Goal: Task Accomplishment & Management: Manage account settings

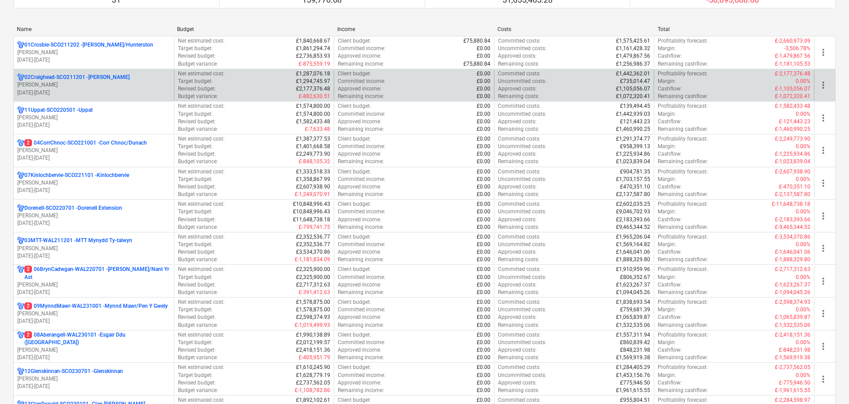
scroll to position [222, 0]
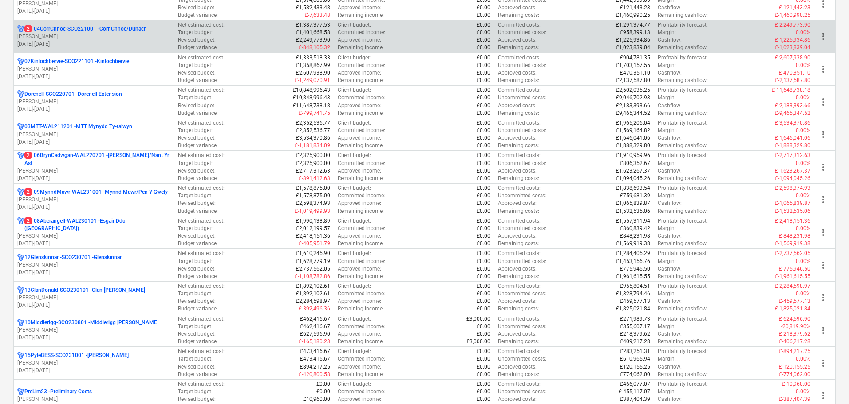
click at [52, 38] on p "[PERSON_NAME]" at bounding box center [93, 37] width 153 height 8
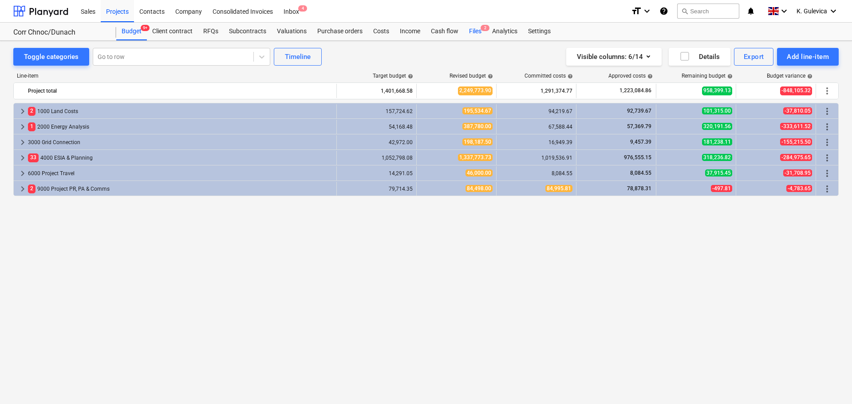
drag, startPoint x: 473, startPoint y: 31, endPoint x: 473, endPoint y: 40, distance: 8.9
click at [473, 31] on div "Files 2" at bounding box center [475, 32] width 23 height 18
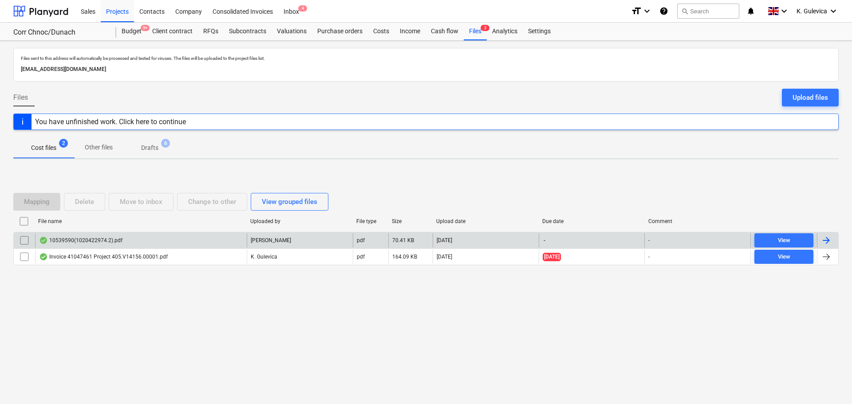
click at [265, 241] on p "[PERSON_NAME]" at bounding box center [271, 241] width 40 height 8
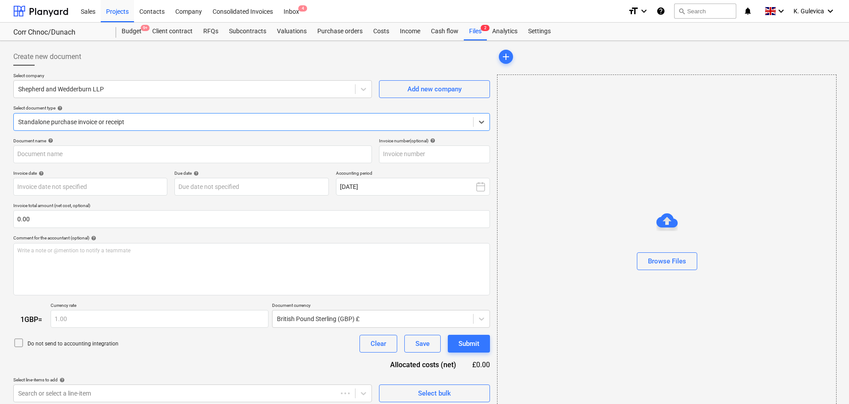
type input "10539590"
type input "[DATE]"
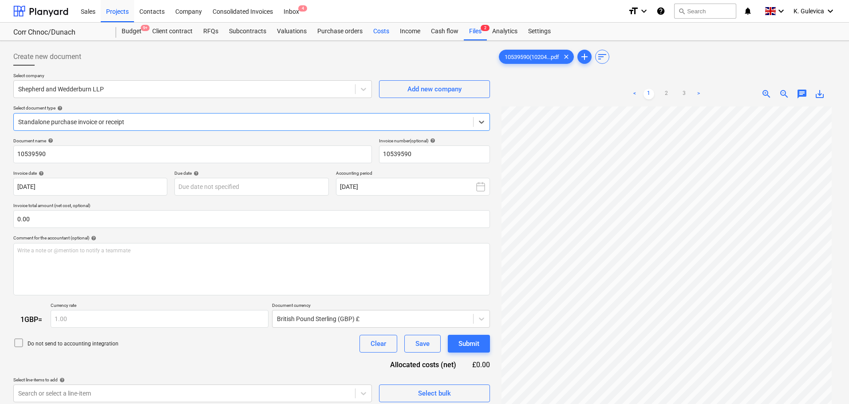
click at [370, 30] on div "Costs" at bounding box center [381, 32] width 27 height 18
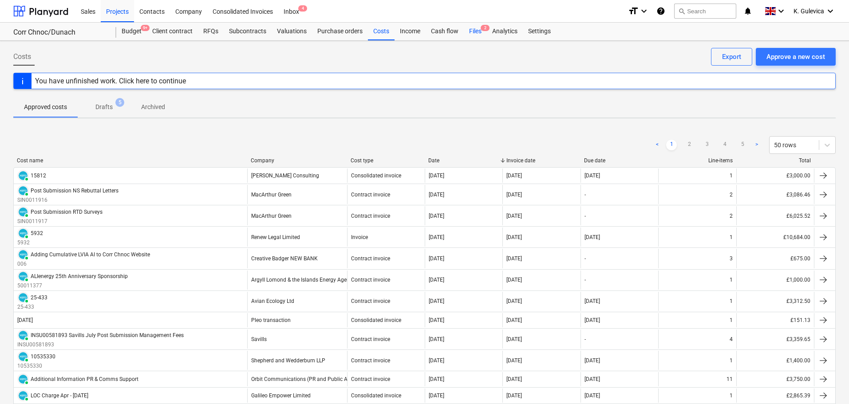
click at [472, 33] on div "Files 2" at bounding box center [475, 32] width 23 height 18
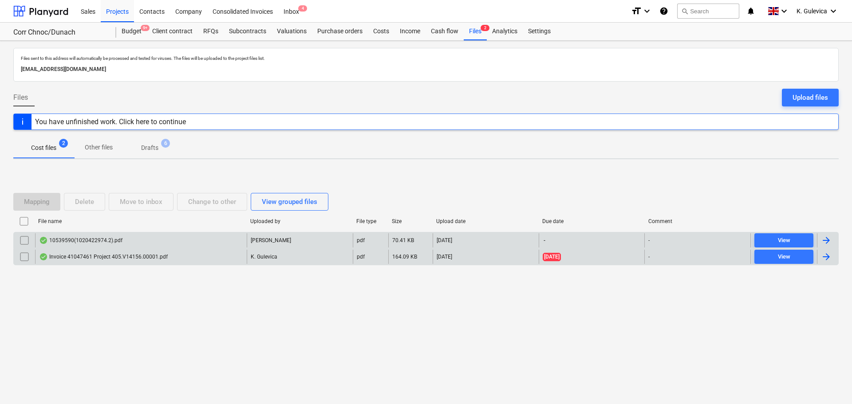
click at [195, 241] on div "10539590(1020422974.2).pdf" at bounding box center [141, 240] width 212 height 14
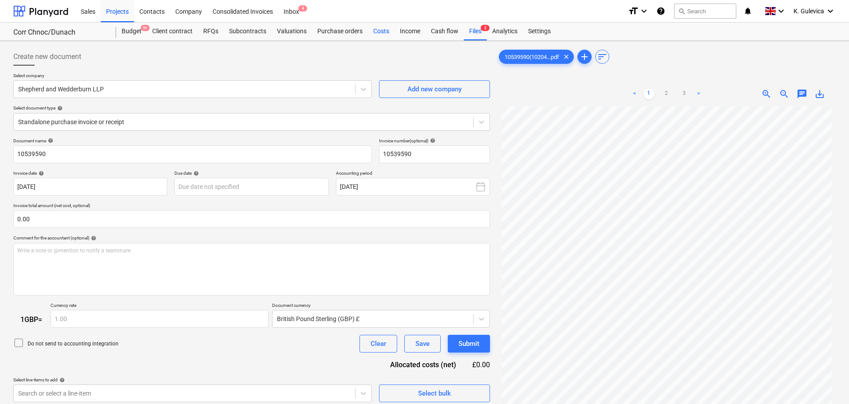
click at [375, 29] on div "Costs" at bounding box center [381, 32] width 27 height 18
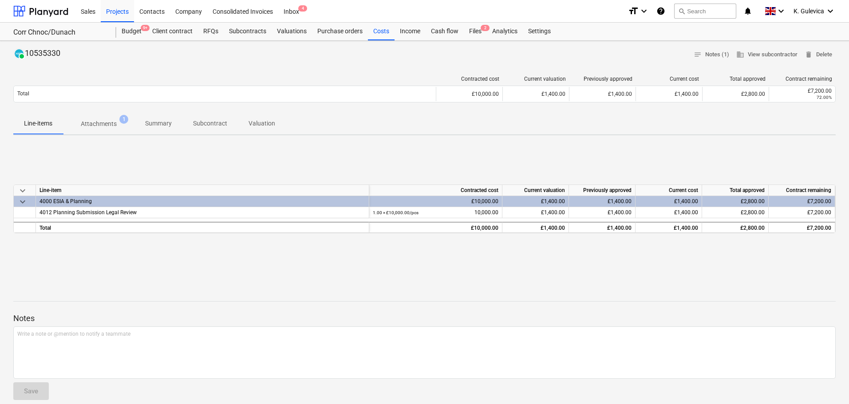
click at [105, 125] on p "Attachments" at bounding box center [99, 123] width 36 height 9
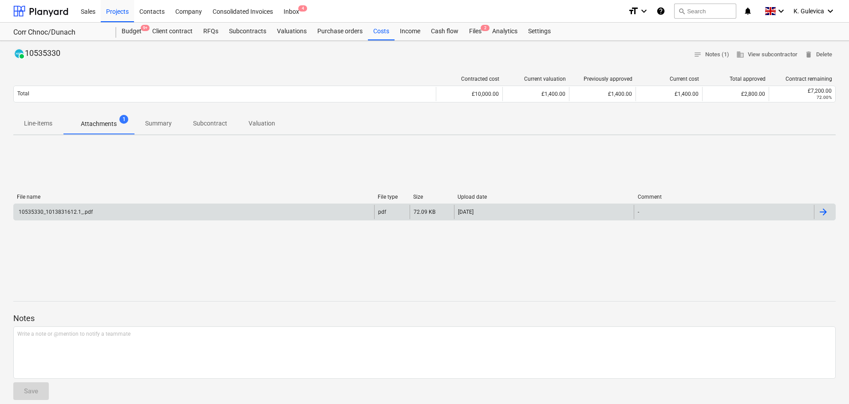
click at [121, 214] on div "10535330_1013831612.1_.pdf" at bounding box center [194, 212] width 360 height 14
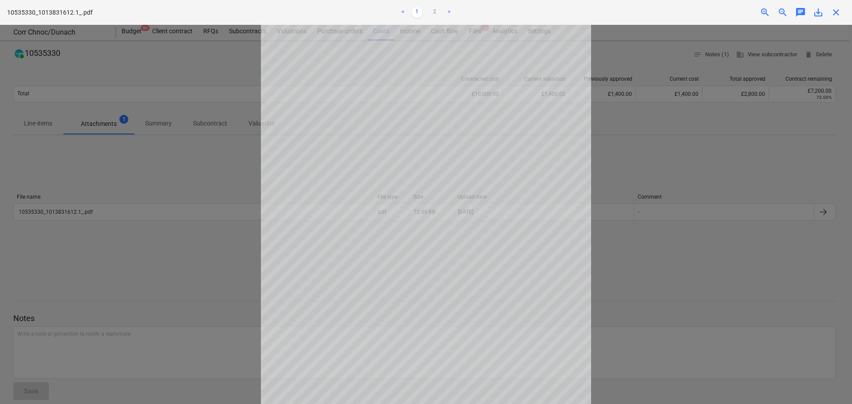
click at [833, 11] on span "close" at bounding box center [836, 12] width 11 height 11
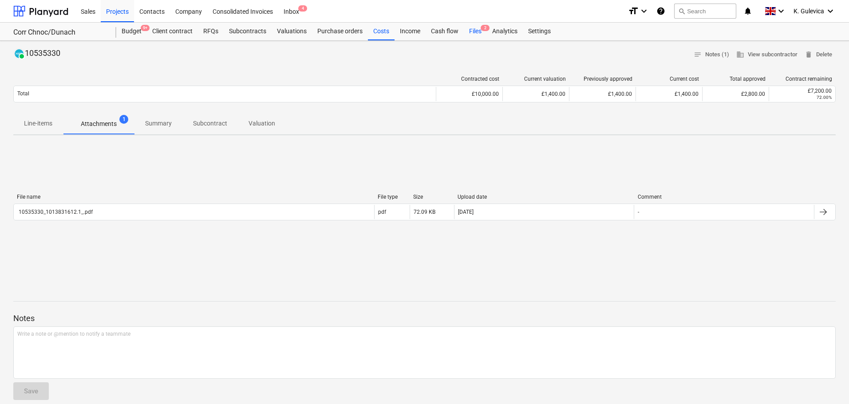
click at [476, 33] on div "Files 2" at bounding box center [475, 32] width 23 height 18
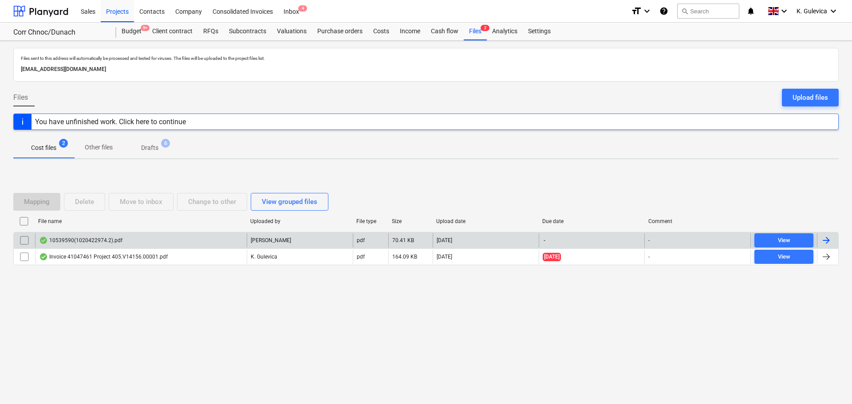
click at [158, 233] on div "10539590(1020422974.2).pdf R. Jamison pdf 70.41 KB 30.09.2025 - - View" at bounding box center [425, 240] width 825 height 16
click at [351, 237] on div "[PERSON_NAME]" at bounding box center [300, 240] width 106 height 14
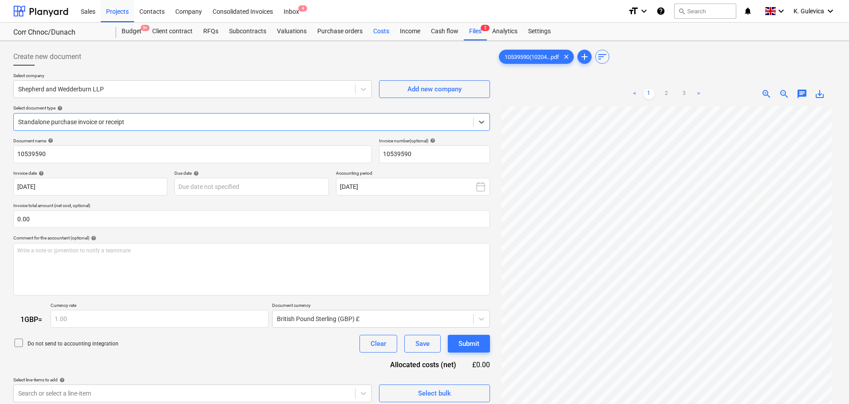
click at [382, 34] on div "Costs" at bounding box center [381, 32] width 27 height 18
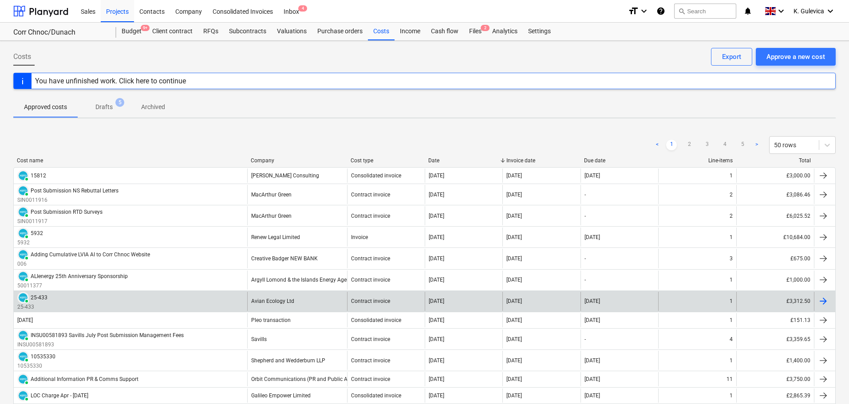
scroll to position [89, 0]
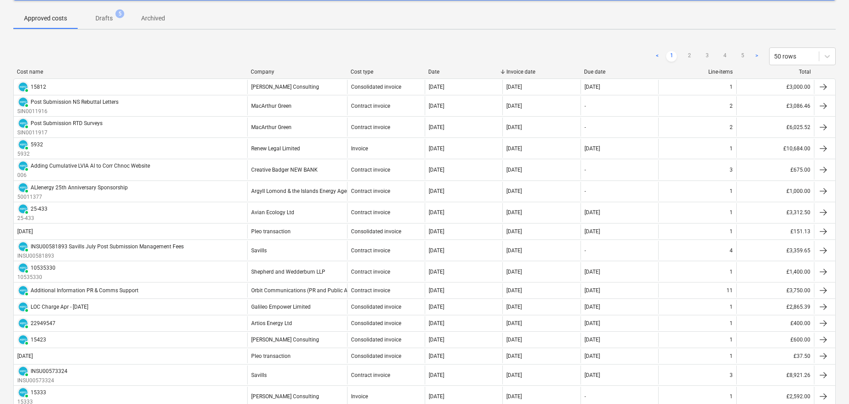
click at [99, 19] on p "Drafts" at bounding box center [103, 18] width 17 height 9
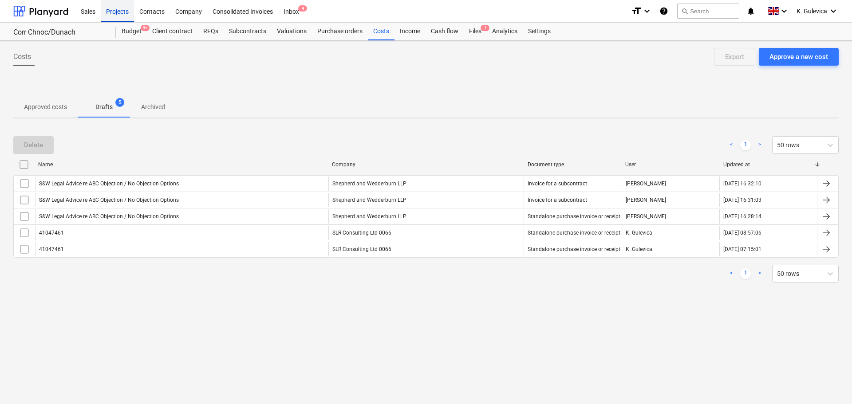
drag, startPoint x: 116, startPoint y: 5, endPoint x: 123, endPoint y: 7, distance: 7.3
click at [116, 5] on div "Projects" at bounding box center [117, 11] width 33 height 23
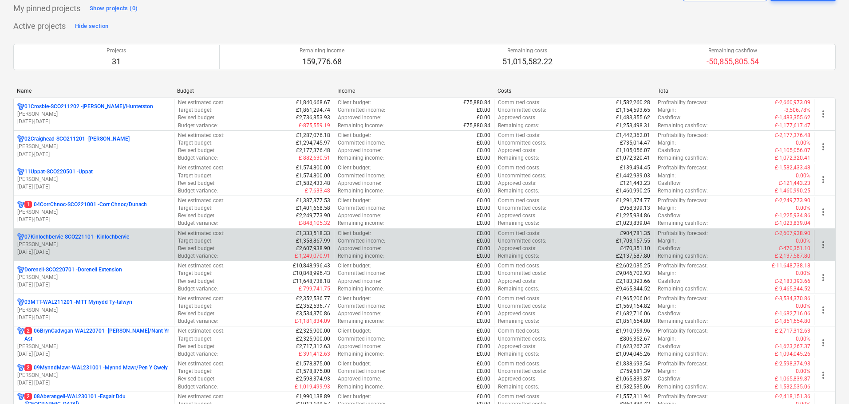
scroll to position [89, 0]
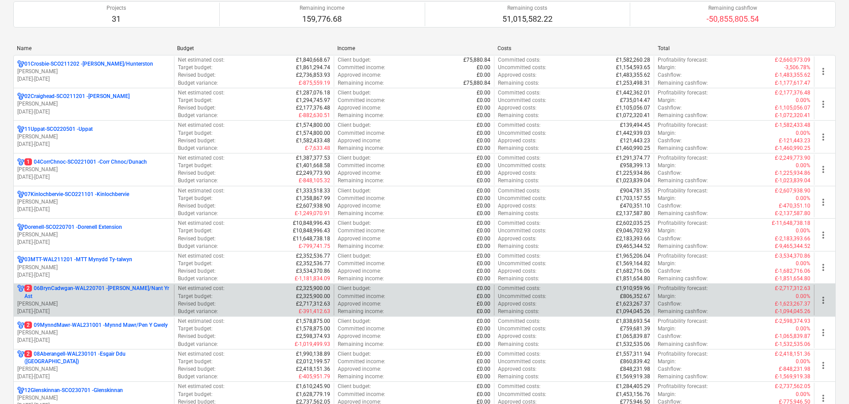
click at [30, 292] on p "2 06BrynCadwgan-WAL220701 - Bryn Cadwgan/Nant Yr Ast" at bounding box center [97, 292] width 146 height 15
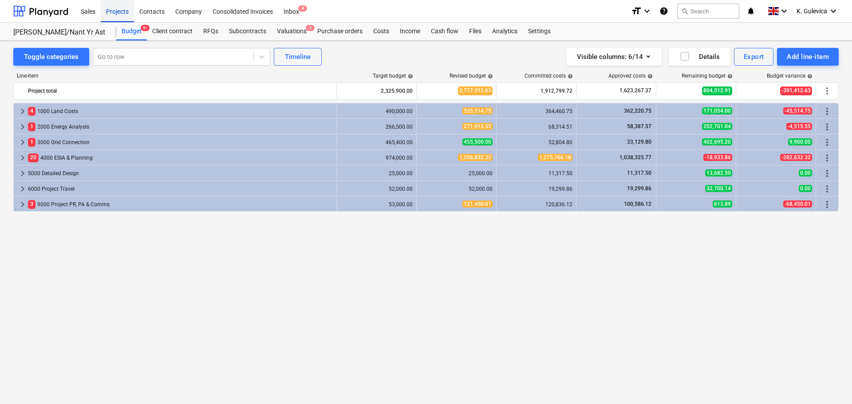
click at [120, 16] on div "Projects" at bounding box center [117, 11] width 33 height 23
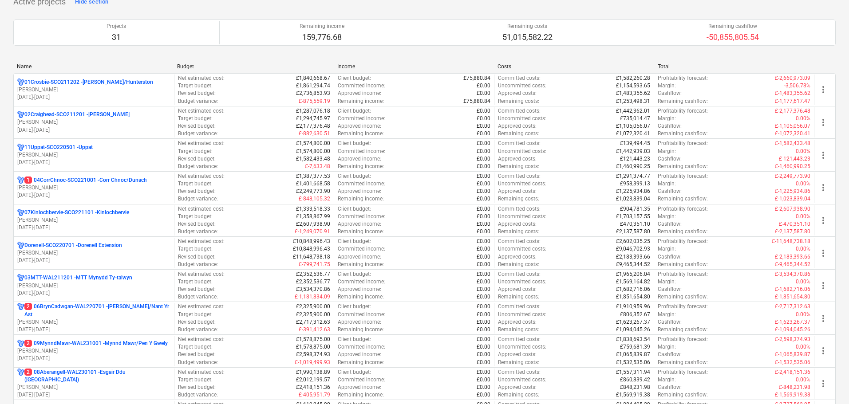
scroll to position [266, 0]
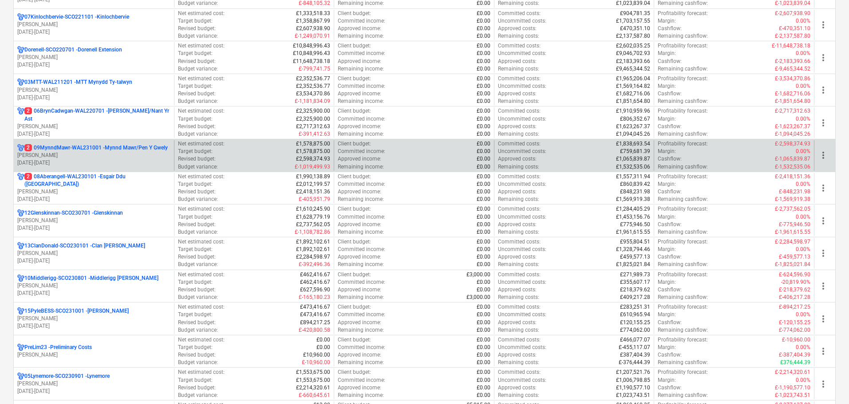
click at [39, 145] on p "2 09MynndMawr-WAL231001 - Mynnd Mawr/Pen Y Gwely" at bounding box center [95, 148] width 143 height 8
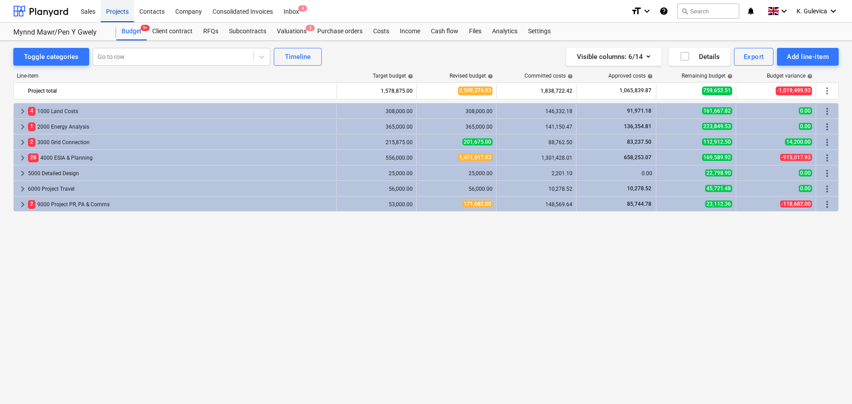
click at [114, 9] on div "Projects" at bounding box center [117, 11] width 33 height 23
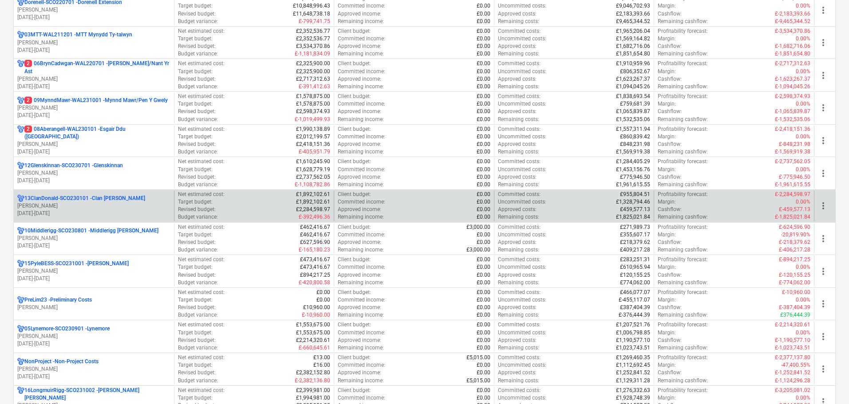
scroll to position [399, 0]
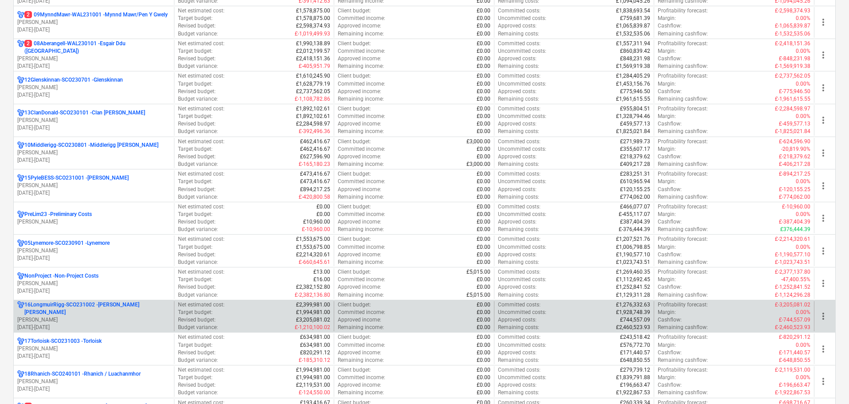
click at [94, 309] on p "16LongmuirRigg-SCO231002 - Longmuir Rigg" at bounding box center [97, 308] width 146 height 15
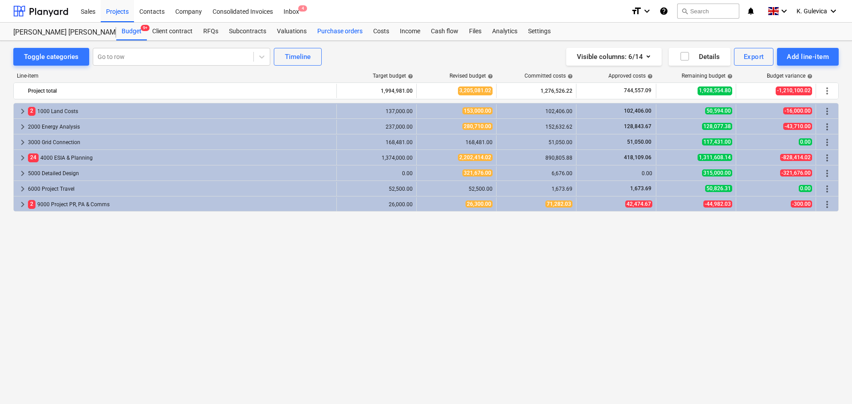
click at [334, 36] on div "Purchase orders" at bounding box center [340, 32] width 56 height 18
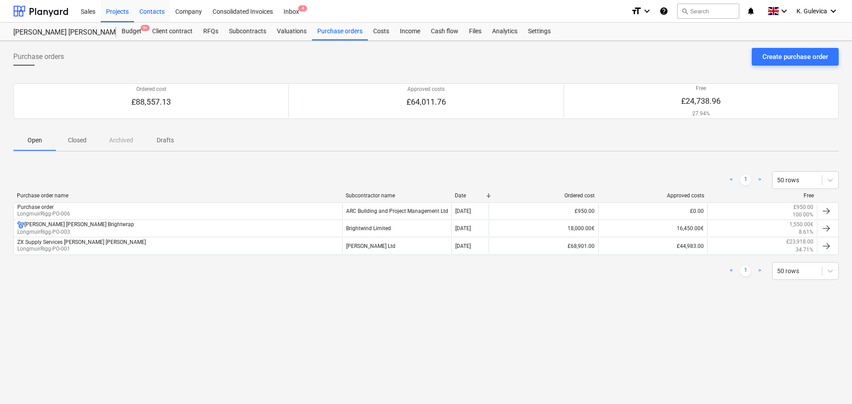
click at [152, 12] on div "Contacts" at bounding box center [152, 11] width 36 height 23
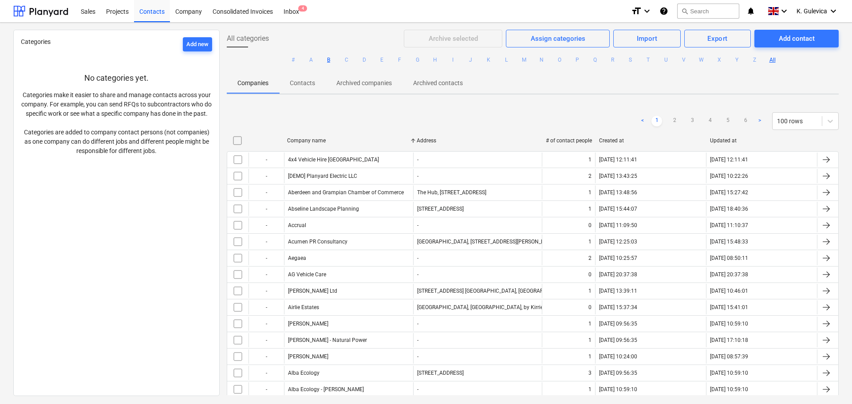
click at [329, 62] on button "B" at bounding box center [329, 60] width 11 height 11
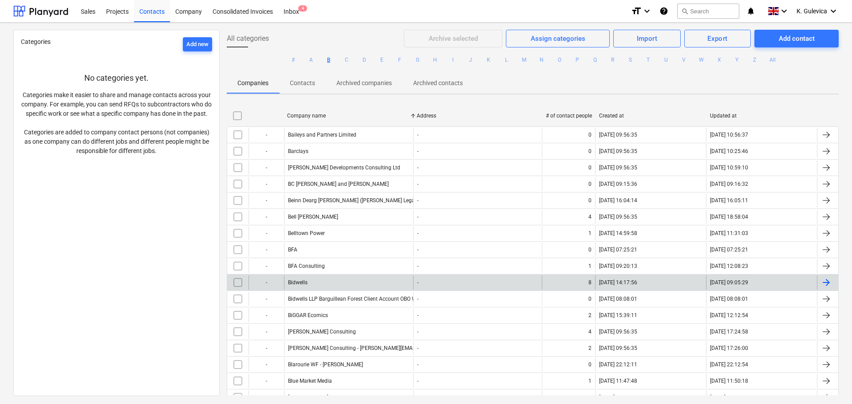
scroll to position [133, 0]
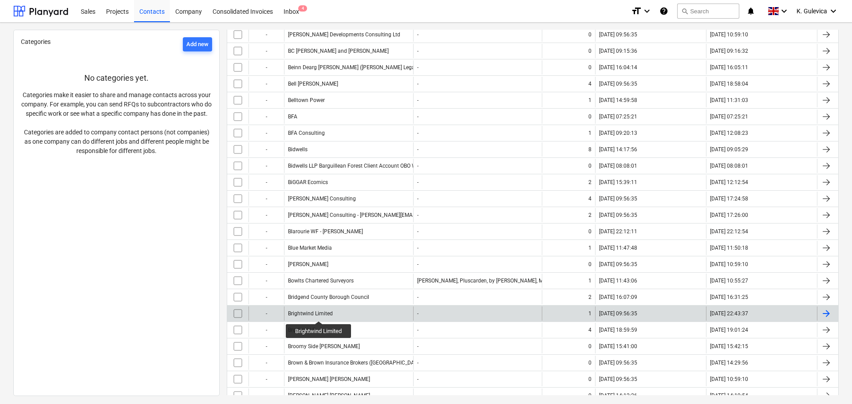
click at [319, 313] on div "Brightwind Limited" at bounding box center [310, 314] width 45 height 6
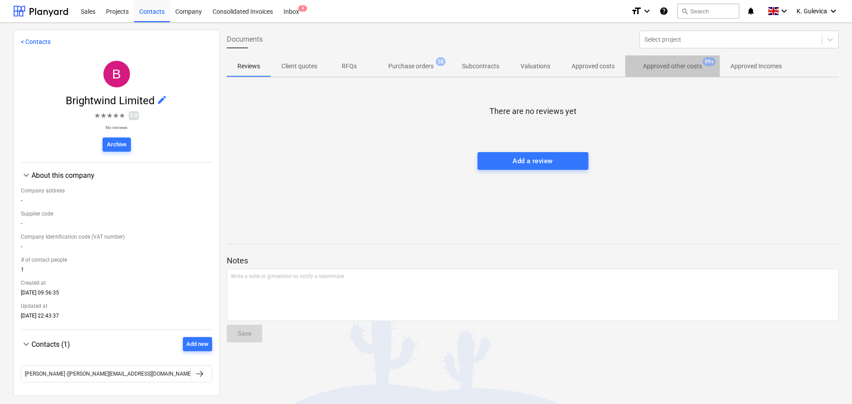
click at [677, 67] on p "Approved other costs" at bounding box center [672, 66] width 59 height 9
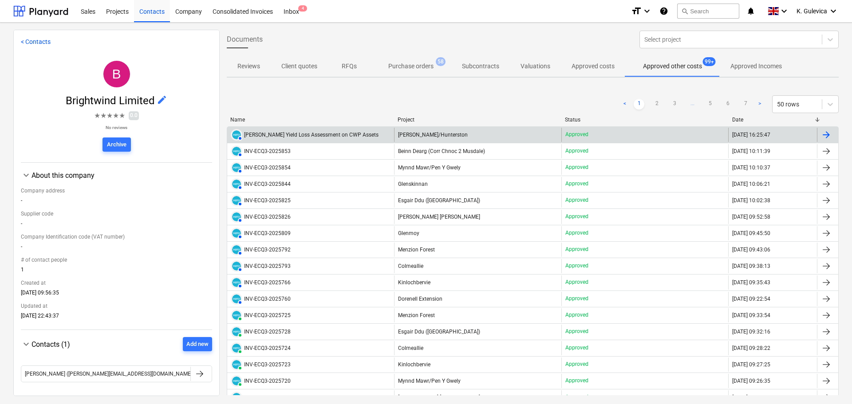
click at [302, 137] on div "Crosbie Yield Loss Assessment on CWP Assets" at bounding box center [311, 135] width 134 height 6
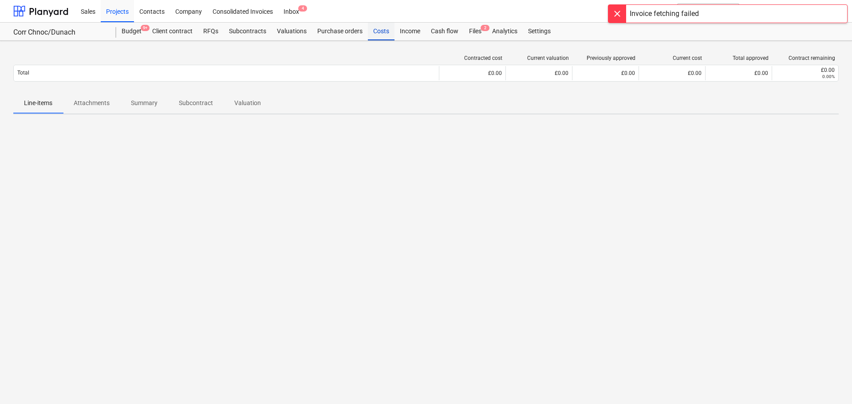
click at [382, 28] on div "Costs" at bounding box center [381, 32] width 27 height 18
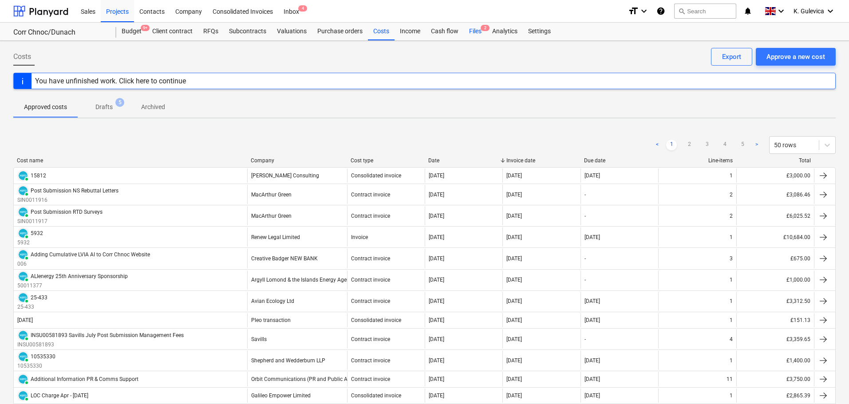
click at [473, 29] on div "Files 2" at bounding box center [475, 32] width 23 height 18
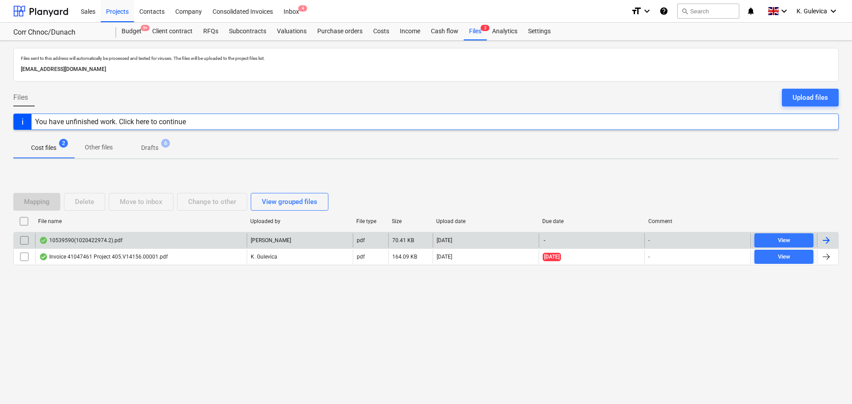
click at [261, 239] on p "[PERSON_NAME]" at bounding box center [271, 241] width 40 height 8
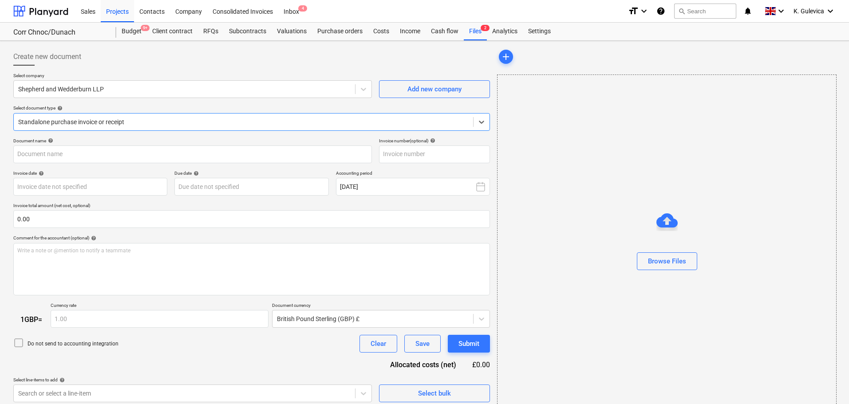
type input "10539590"
type input "[DATE]"
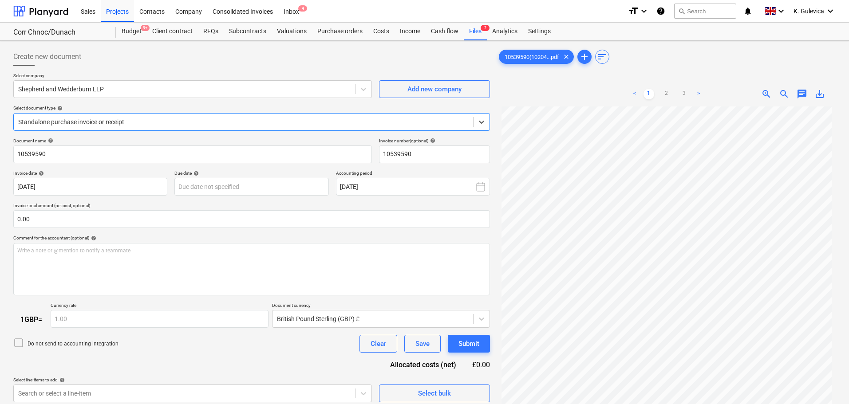
click at [189, 117] on div "Standalone purchase invoice or receipt" at bounding box center [243, 122] width 459 height 12
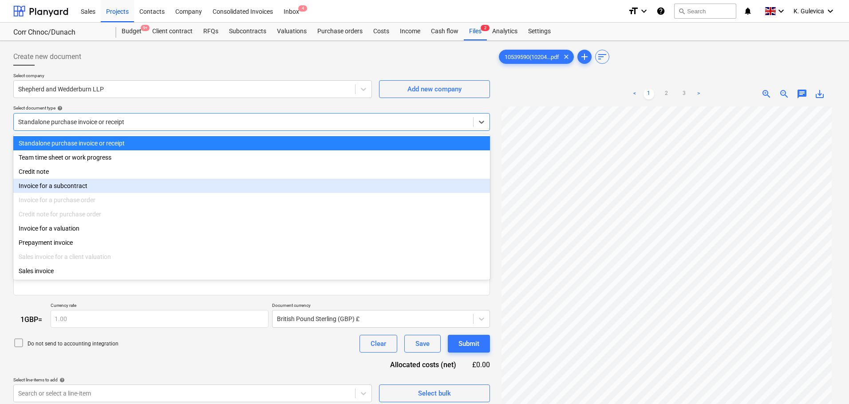
click at [89, 187] on div "Invoice for a subcontract" at bounding box center [251, 186] width 477 height 14
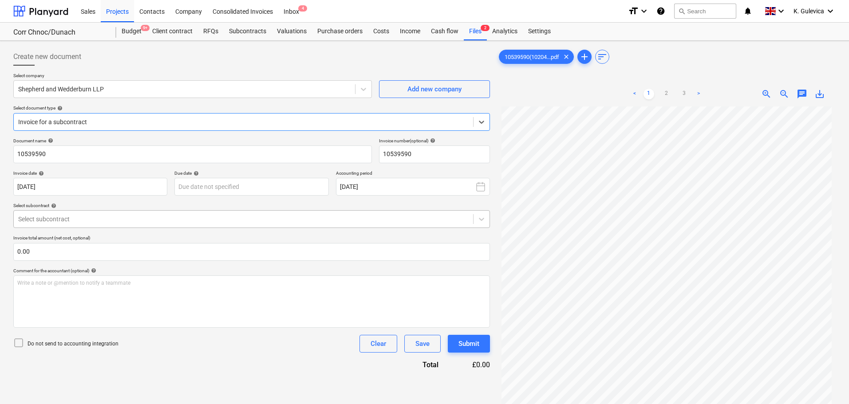
click at [185, 219] on div at bounding box center [243, 219] width 450 height 9
click at [273, 209] on div "Select subcontract help" at bounding box center [251, 206] width 477 height 6
click at [271, 219] on div at bounding box center [243, 219] width 450 height 9
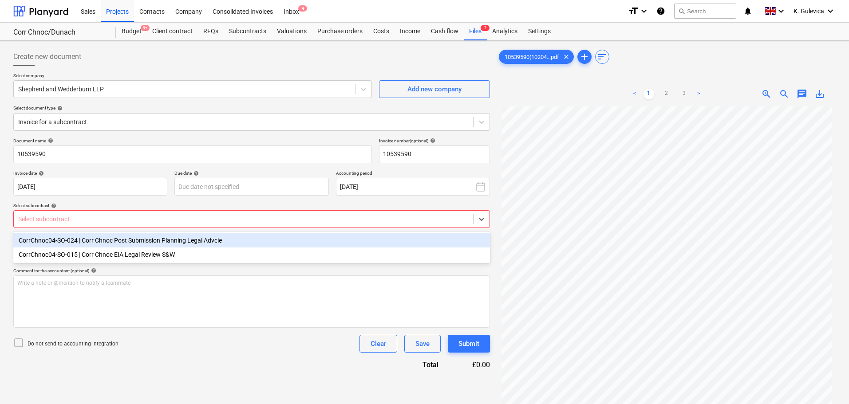
click at [87, 240] on div "CorrChnoc04-SO-024 | Corr Chnoc Post Submission Planning Legal Advcie" at bounding box center [251, 240] width 477 height 14
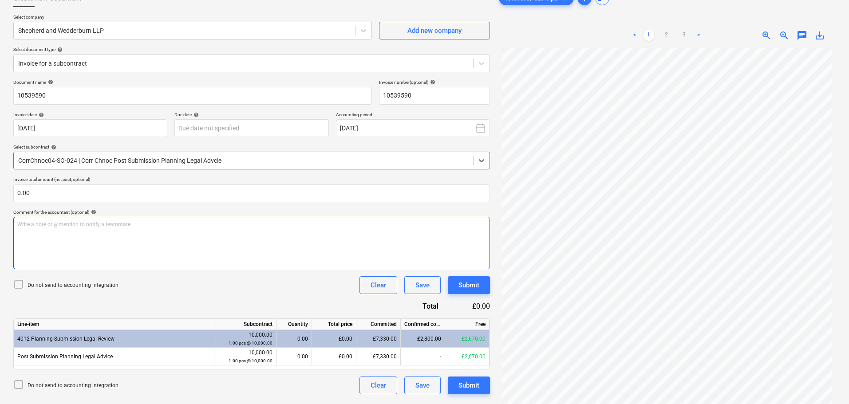
scroll to position [89, 0]
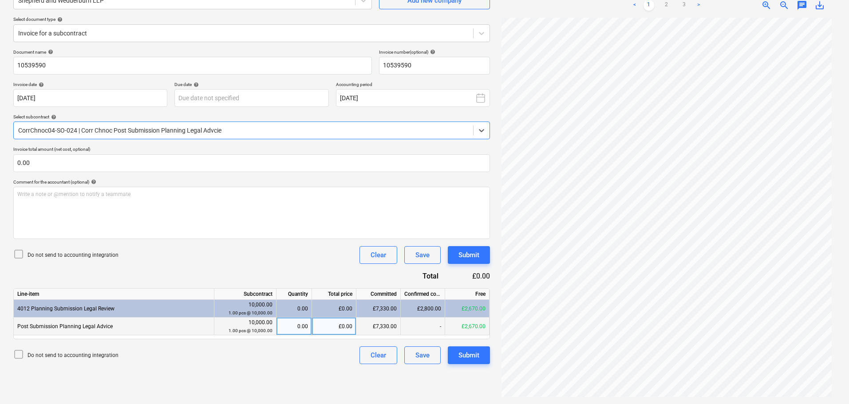
click at [335, 326] on div "£0.00" at bounding box center [334, 327] width 44 height 18
type input "2850"
click at [324, 327] on div "£2,850.00" at bounding box center [334, 327] width 44 height 18
click at [311, 304] on div "0.00" at bounding box center [294, 309] width 36 height 18
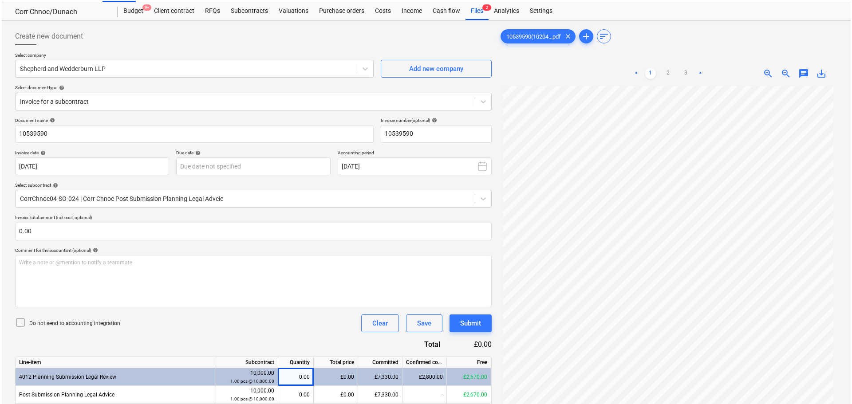
scroll to position [0, 0]
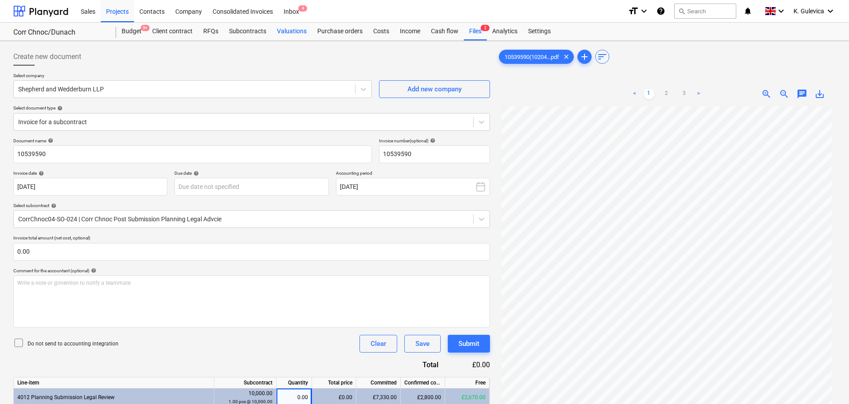
drag, startPoint x: 278, startPoint y: 26, endPoint x: 295, endPoint y: 35, distance: 19.1
click at [278, 26] on div "Valuations" at bounding box center [292, 32] width 40 height 18
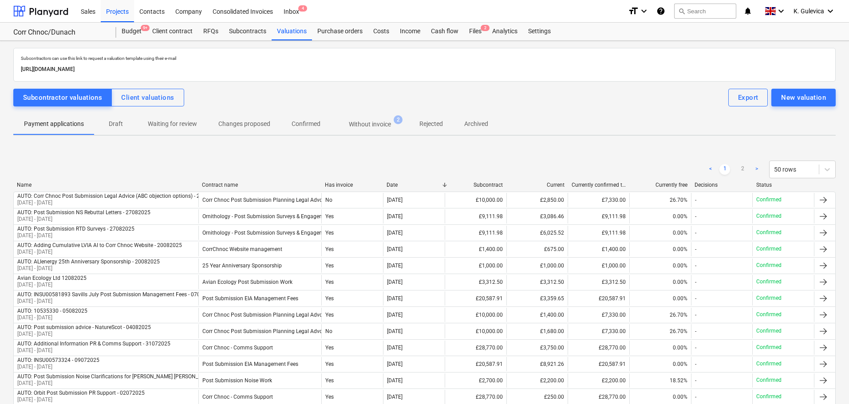
click at [379, 126] on p "Without invoice" at bounding box center [370, 124] width 42 height 9
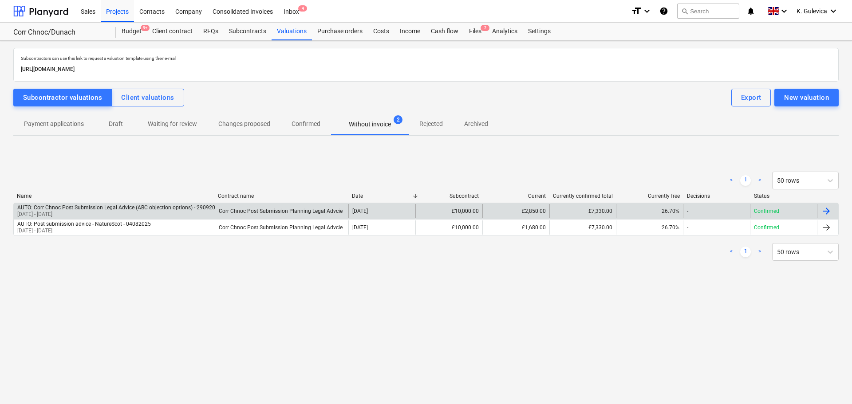
click at [282, 207] on div "Corr Chnoc Post Submission Planning Legal Advcie" at bounding box center [282, 211] width 134 height 14
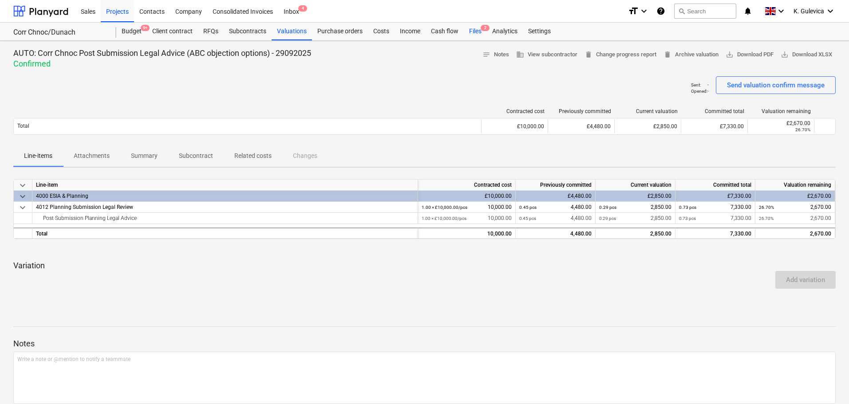
click at [470, 30] on div "Files 2" at bounding box center [475, 32] width 23 height 18
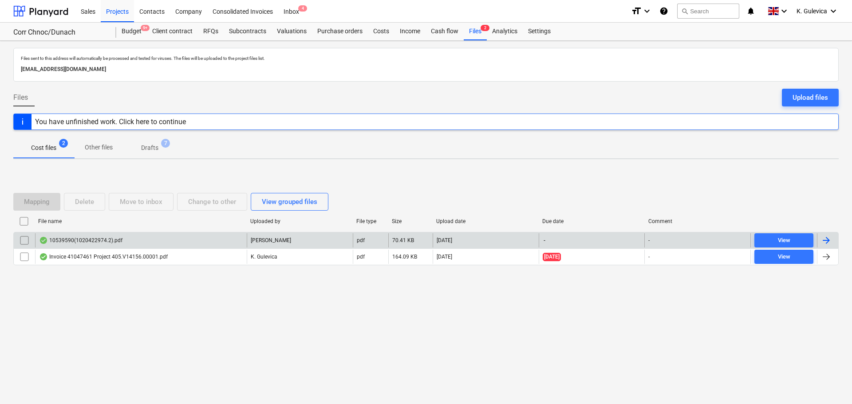
click at [115, 241] on div "10539590(1020422974.2).pdf" at bounding box center [80, 240] width 83 height 7
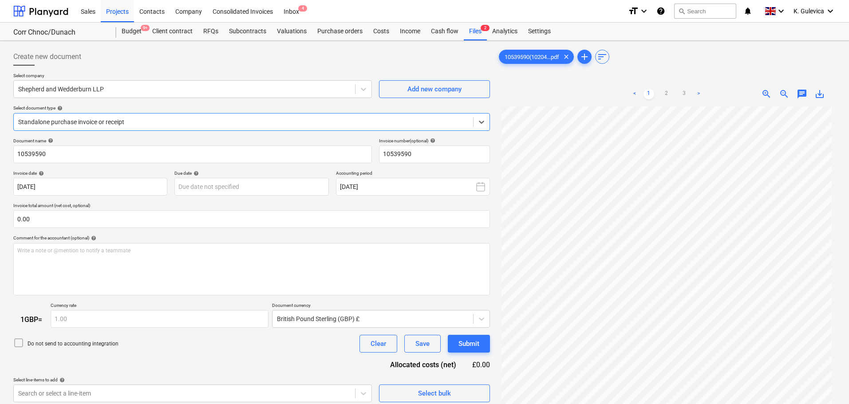
click at [157, 119] on div at bounding box center [243, 122] width 450 height 9
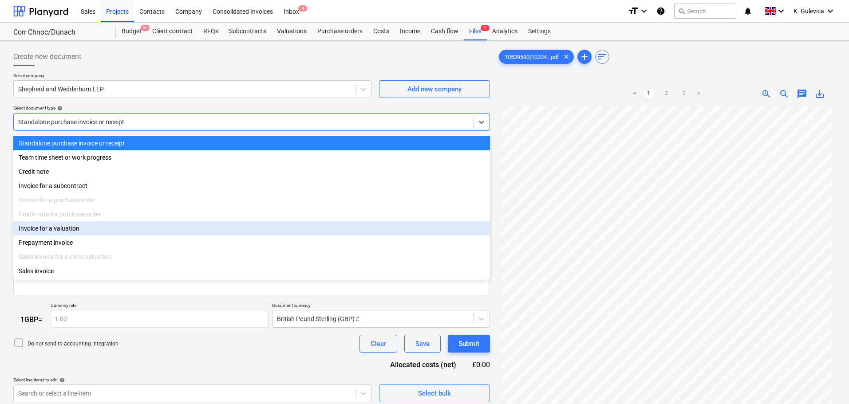
click at [67, 231] on div "Invoice for a valuation" at bounding box center [251, 228] width 477 height 14
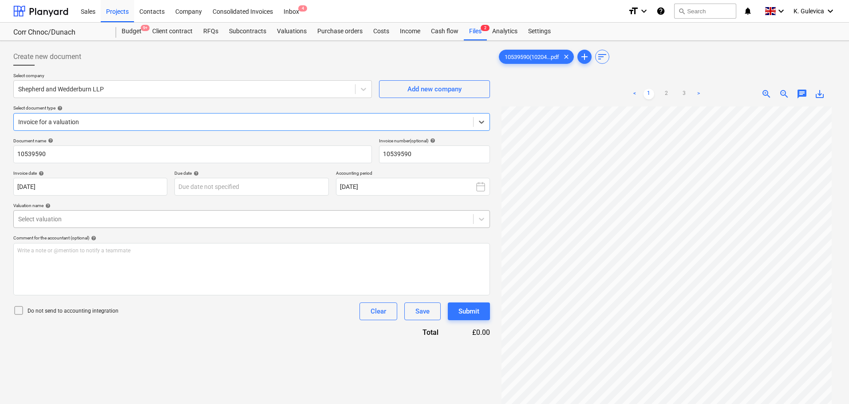
click at [134, 219] on div at bounding box center [243, 219] width 450 height 9
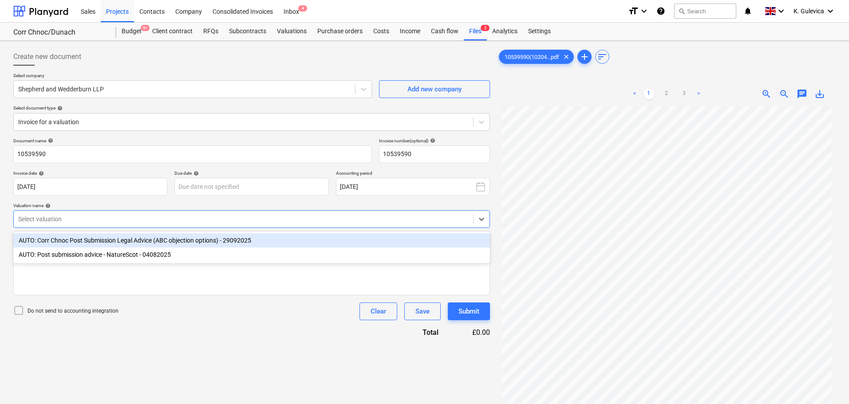
click at [188, 239] on div "AUTO: Corr Chnoc Post Submission Legal Advice (ABC objection options) - 29092025" at bounding box center [251, 240] width 477 height 14
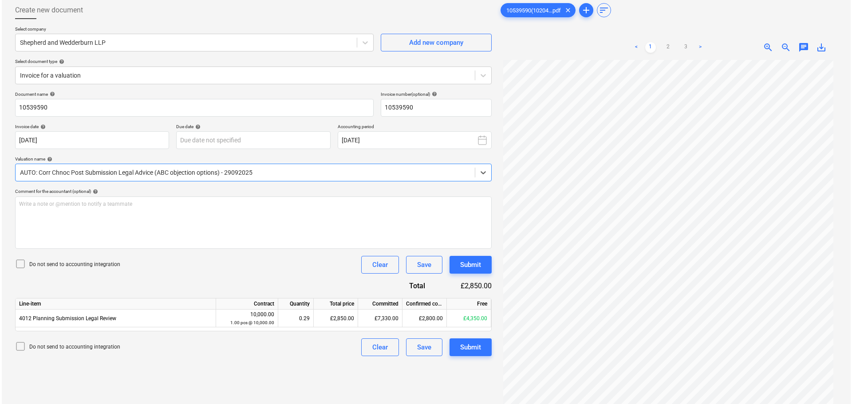
scroll to position [89, 0]
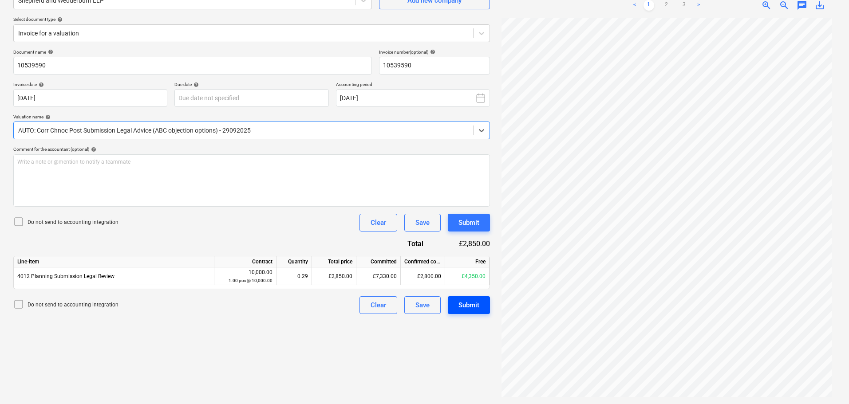
click at [470, 308] on div "Submit" at bounding box center [468, 306] width 21 height 12
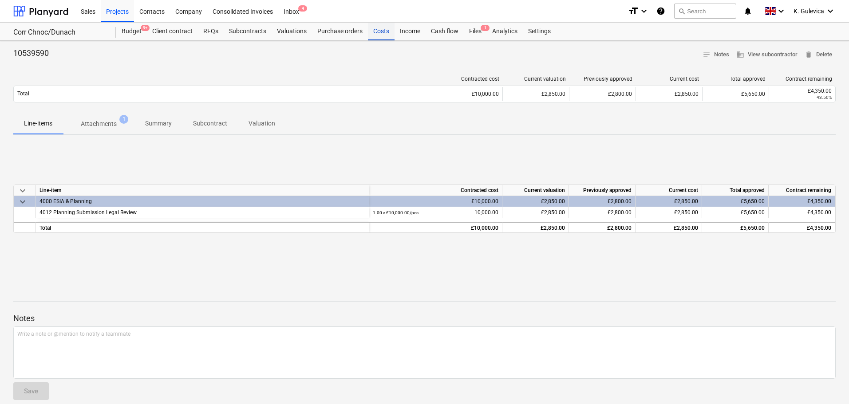
click at [376, 34] on div "Costs" at bounding box center [381, 32] width 27 height 18
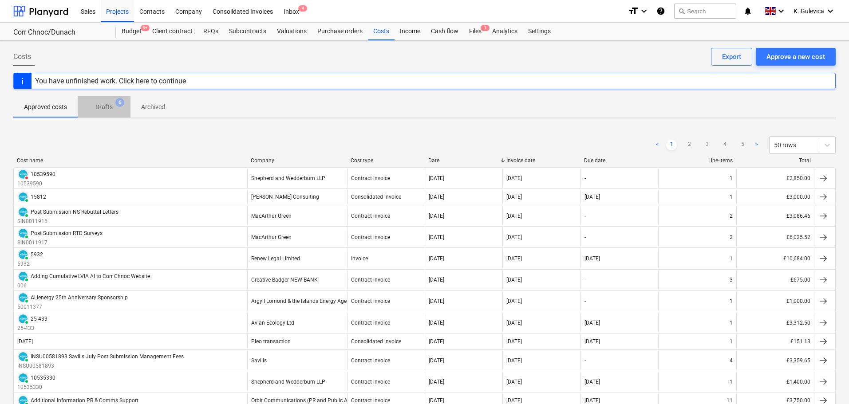
click at [100, 105] on p "Drafts" at bounding box center [103, 107] width 17 height 9
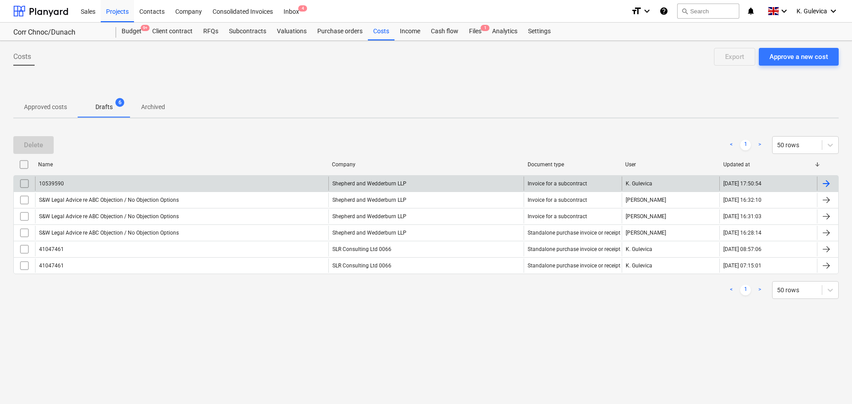
click at [28, 181] on input "checkbox" at bounding box center [24, 184] width 14 height 14
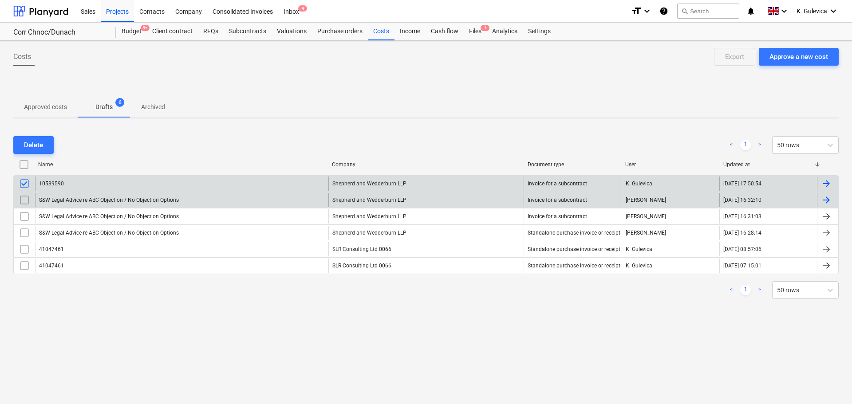
click at [28, 201] on input "checkbox" at bounding box center [24, 200] width 14 height 14
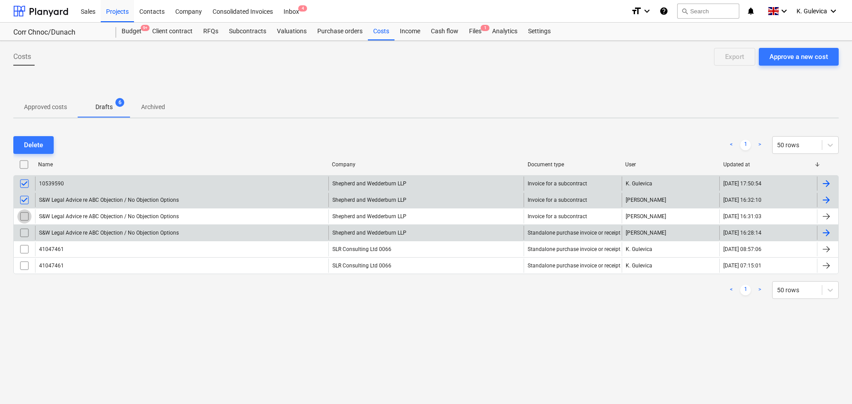
drag, startPoint x: 27, startPoint y: 209, endPoint x: 24, endPoint y: 225, distance: 15.8
click at [27, 212] on input "checkbox" at bounding box center [24, 216] width 14 height 14
click at [23, 229] on input "checkbox" at bounding box center [24, 233] width 14 height 14
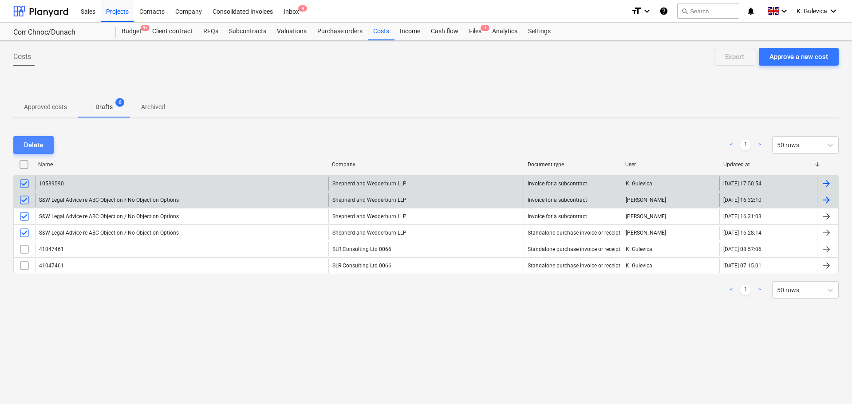
click at [29, 139] on div "Delete" at bounding box center [33, 145] width 19 height 12
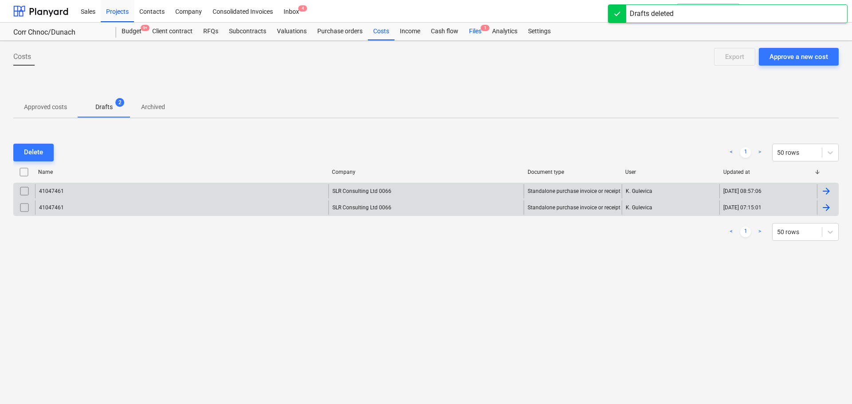
drag, startPoint x: 463, startPoint y: 30, endPoint x: 470, endPoint y: 31, distance: 7.6
click at [464, 30] on div "Files 1" at bounding box center [475, 32] width 23 height 18
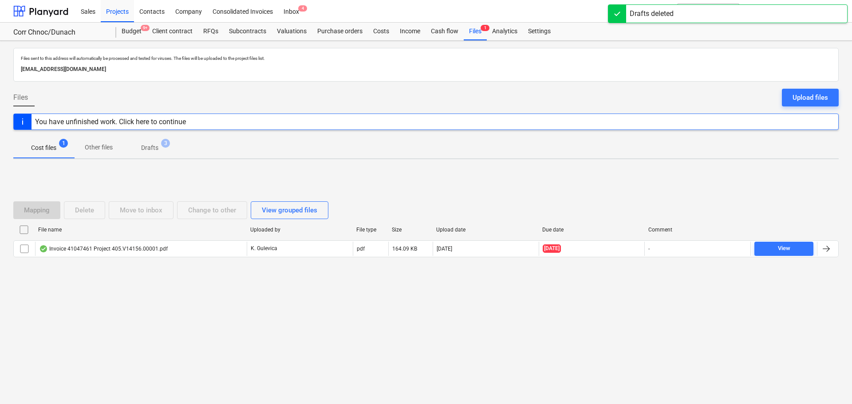
click at [154, 150] on p "Drafts" at bounding box center [149, 147] width 17 height 9
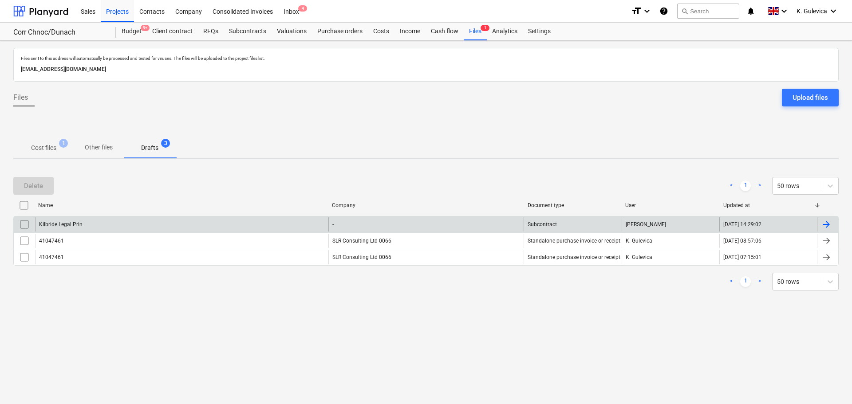
click at [24, 223] on input "checkbox" at bounding box center [24, 224] width 14 height 14
click at [23, 187] on button "Delete" at bounding box center [33, 186] width 40 height 18
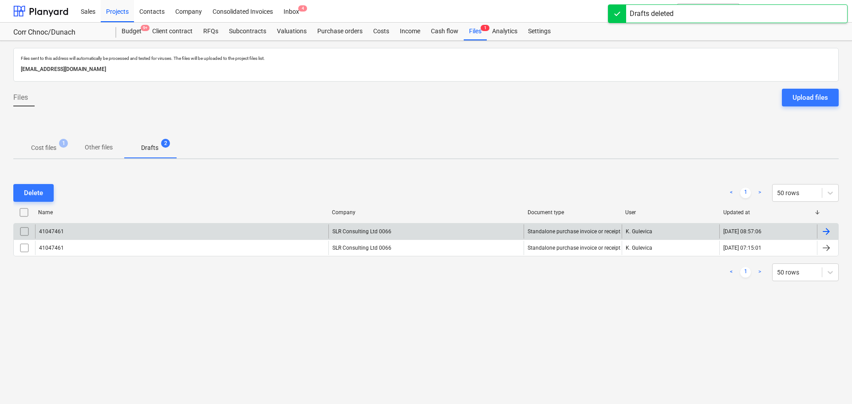
click at [331, 232] on div "SLR Consulting Ltd 0066" at bounding box center [426, 232] width 196 height 14
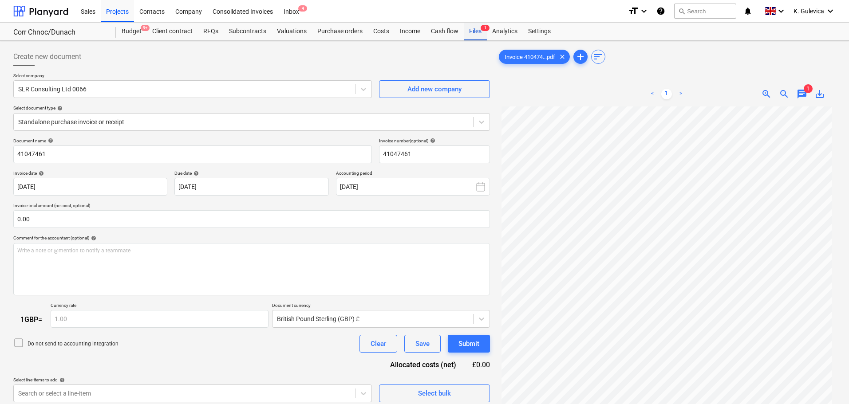
click at [477, 27] on div "Files 1" at bounding box center [475, 32] width 23 height 18
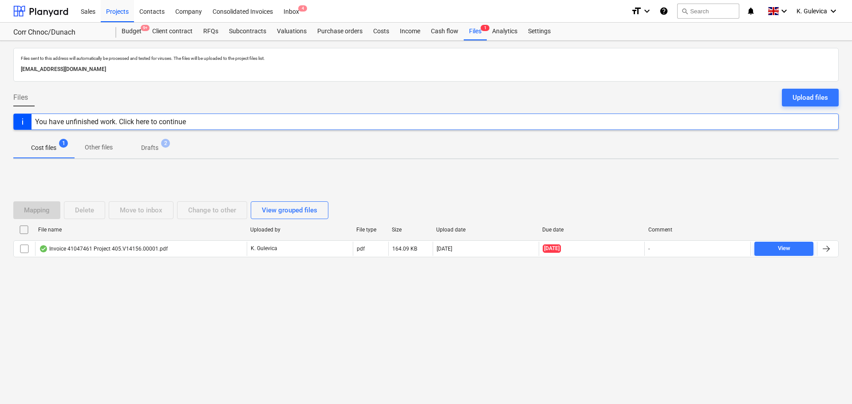
click at [151, 146] on p "Drafts" at bounding box center [149, 147] width 17 height 9
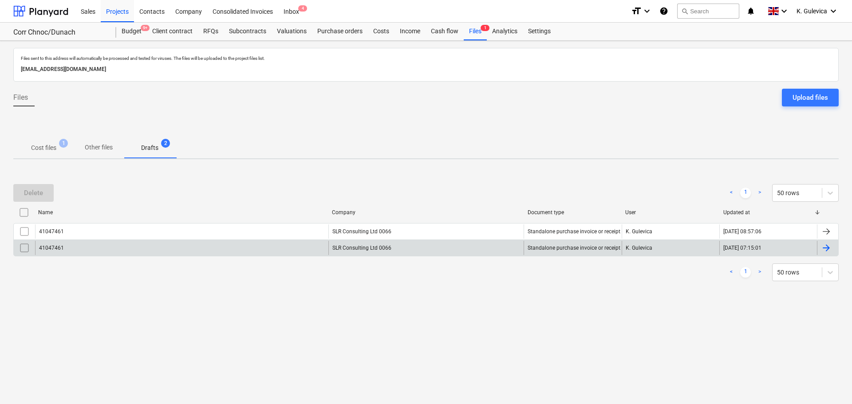
click at [21, 250] on input "checkbox" at bounding box center [24, 248] width 14 height 14
click at [24, 188] on button "Delete" at bounding box center [33, 193] width 40 height 18
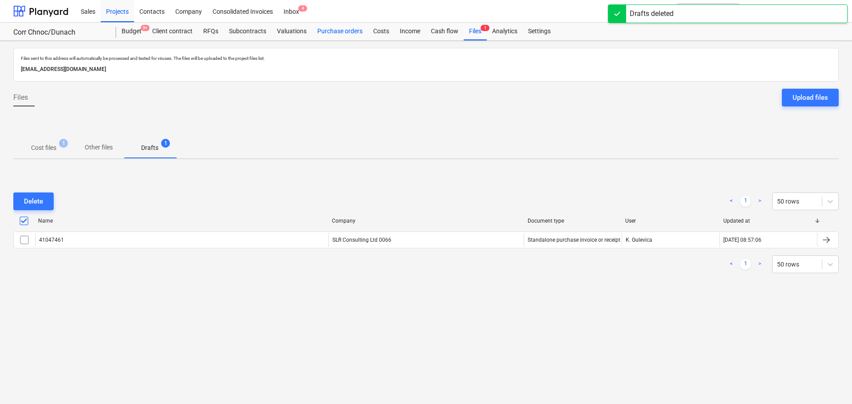
drag, startPoint x: 363, startPoint y: 33, endPoint x: 387, endPoint y: 33, distance: 24.0
click at [363, 33] on div "Purchase orders" at bounding box center [340, 32] width 56 height 18
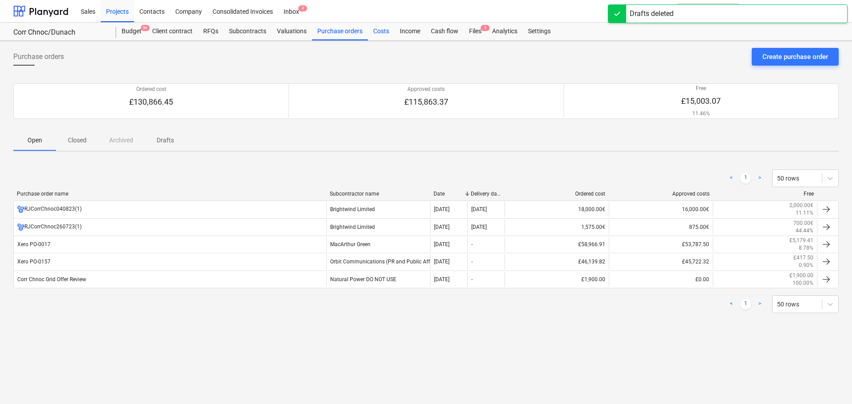
click at [383, 33] on div "Costs" at bounding box center [381, 32] width 27 height 18
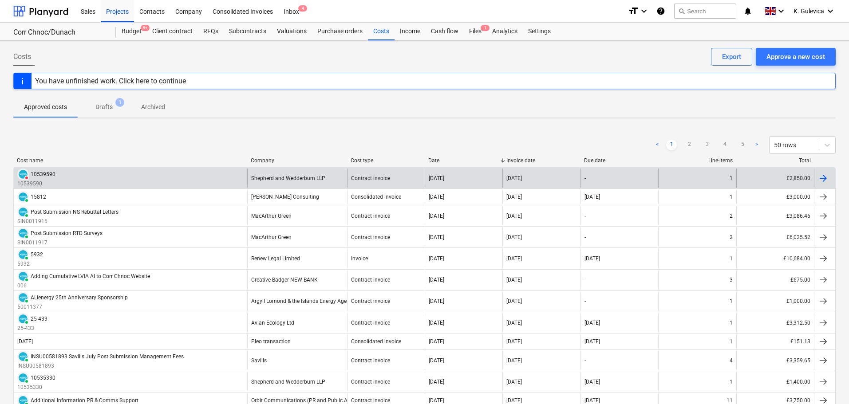
click at [261, 175] on div "Shepherd and Wedderburn LLP" at bounding box center [288, 178] width 74 height 6
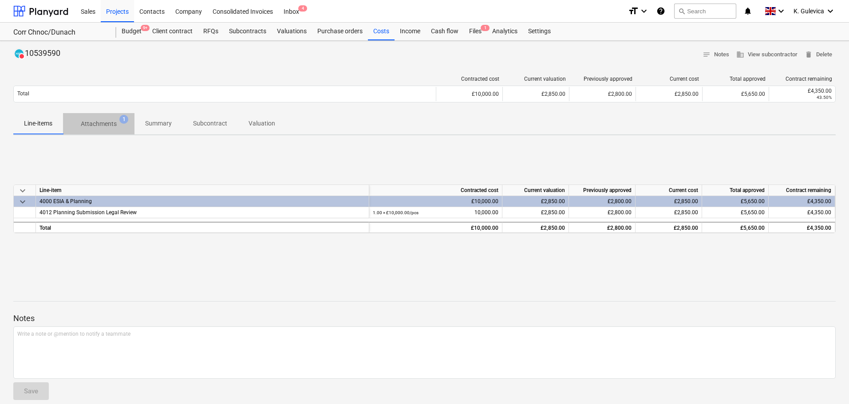
click at [112, 123] on p "Attachments" at bounding box center [99, 123] width 36 height 9
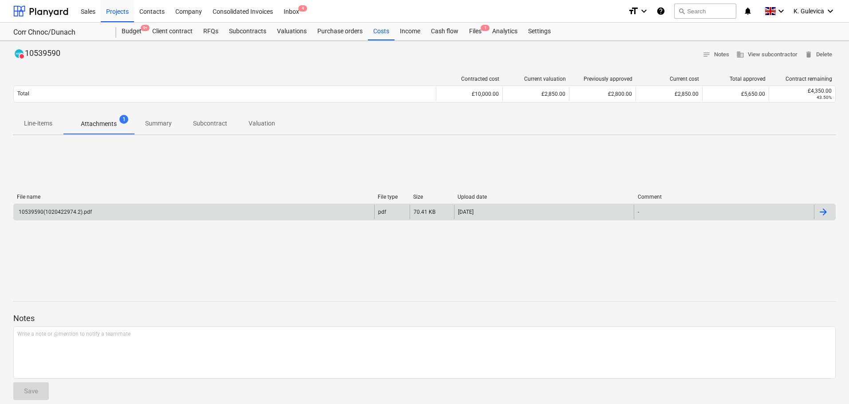
click at [127, 218] on div "10539590(1020422974.2).pdf" at bounding box center [194, 212] width 360 height 14
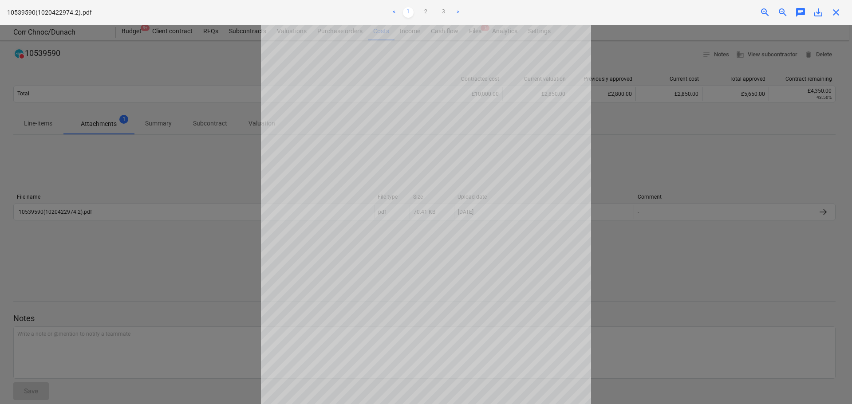
click at [830, 10] on div "close" at bounding box center [836, 12] width 18 height 11
click at [837, 12] on span "close" at bounding box center [836, 12] width 11 height 11
